Goal: Task Accomplishment & Management: Complete application form

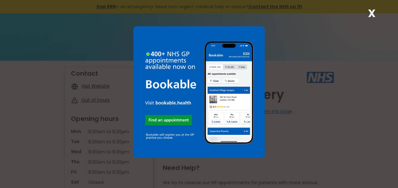
click at [371, 13] on strong "X" at bounding box center [372, 13] width 8 height 15
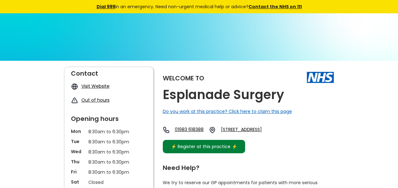
click at [210, 149] on div "⚡️ Register at this practice ⚡️" at bounding box center [204, 146] width 73 height 7
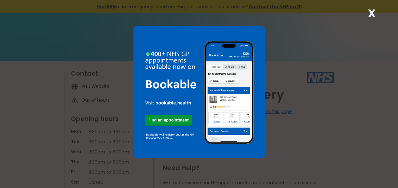
click at [369, 12] on strong "X" at bounding box center [372, 13] width 8 height 15
